Goal: Transaction & Acquisition: Purchase product/service

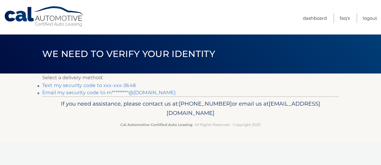
click at [94, 87] on link "Text my security code to xxx-xxx-3648" at bounding box center [89, 85] width 94 height 6
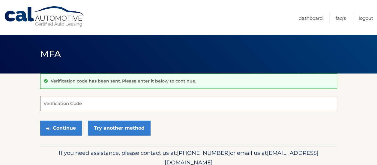
drag, startPoint x: 109, startPoint y: 103, endPoint x: 97, endPoint y: 99, distance: 12.7
click at [97, 99] on input "Verification Code" at bounding box center [188, 103] width 297 height 15
click at [97, 102] on input "Verification Code" at bounding box center [188, 103] width 297 height 15
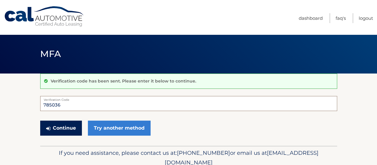
type input "785036"
click at [66, 131] on button "Continue" at bounding box center [61, 128] width 42 height 15
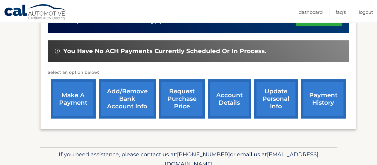
scroll to position [172, 0]
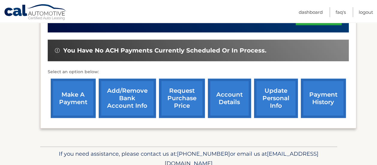
click at [77, 106] on link "make a payment" at bounding box center [73, 98] width 45 height 39
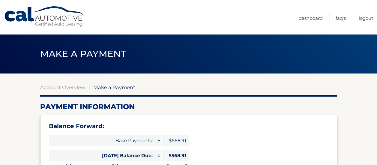
select select "YjJmNjUzZGYtOWFhOC00N2NkLTk5NGYtOTEzYmEzNDc2NzI5"
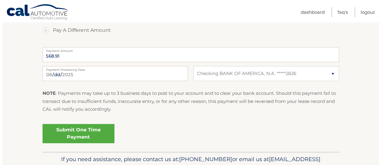
scroll to position [258, 0]
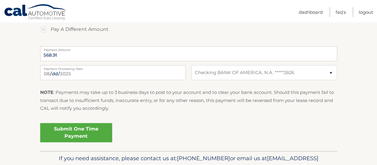
click at [81, 133] on link "Submit One Time Payment" at bounding box center [76, 132] width 72 height 19
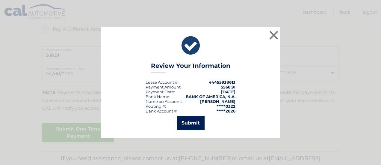
click at [198, 123] on button "Submit" at bounding box center [191, 123] width 28 height 14
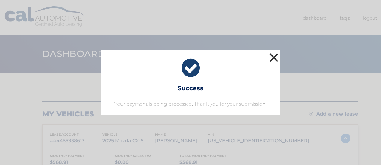
click at [273, 57] on button "×" at bounding box center [274, 58] width 12 height 12
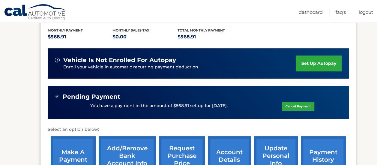
scroll to position [133, 0]
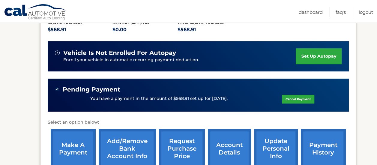
click at [238, 142] on link "account details" at bounding box center [229, 148] width 43 height 39
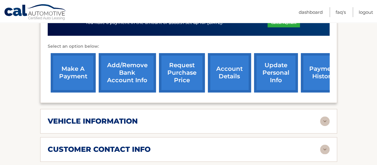
scroll to position [223, 0]
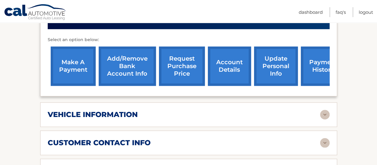
click at [323, 116] on img at bounding box center [325, 115] width 10 height 10
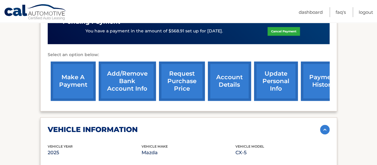
scroll to position [208, 0]
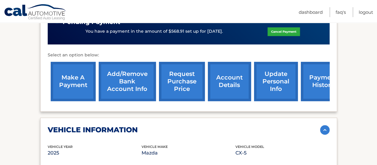
click at [180, 78] on link "request purchase price" at bounding box center [182, 81] width 46 height 39
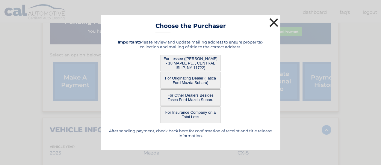
click at [275, 22] on button "×" at bounding box center [274, 22] width 12 height 12
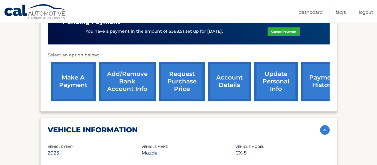
click at [315, 82] on link "payment history" at bounding box center [323, 81] width 45 height 39
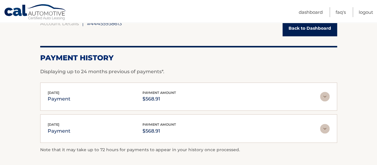
scroll to position [92, 0]
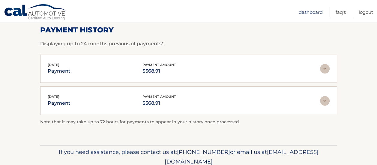
click at [313, 11] on link "Dashboard" at bounding box center [311, 12] width 24 height 10
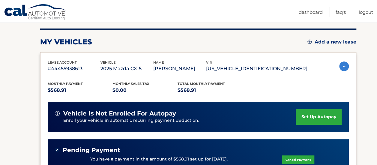
scroll to position [20, 0]
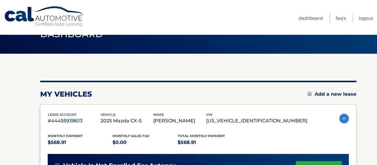
drag, startPoint x: 369, startPoint y: 18, endPoint x: 256, endPoint y: 15, distance: 113.4
click at [256, 15] on nav "Menu Dashboard FAQ's Logout" at bounding box center [231, 17] width 283 height 34
click at [364, 17] on link "Logout" at bounding box center [366, 18] width 14 height 10
